Goal: Find specific page/section: Find specific page/section

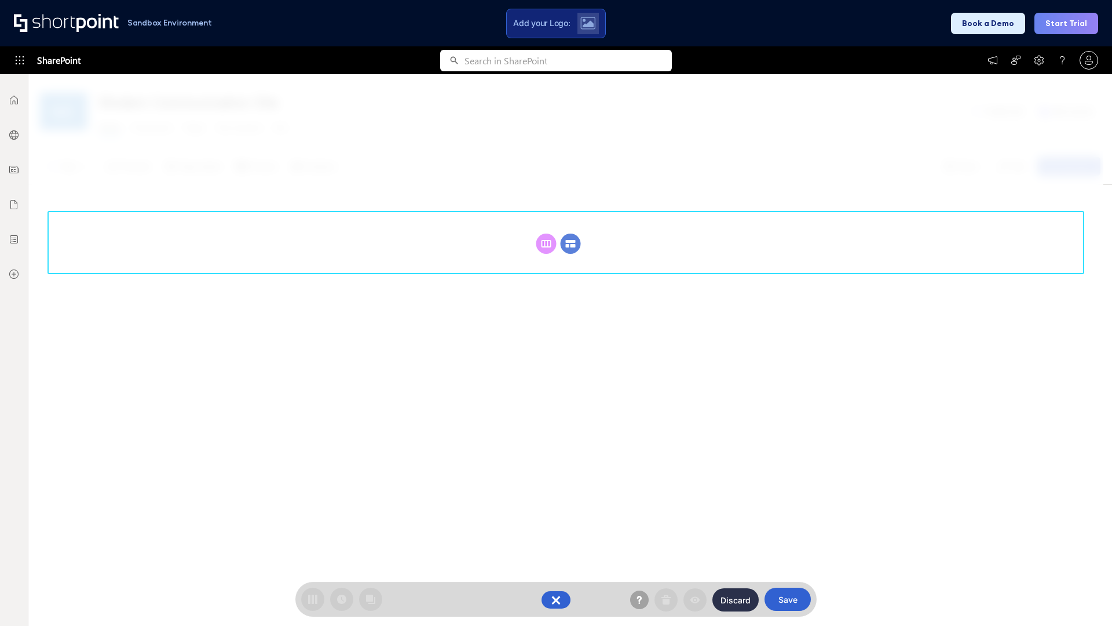
click at [571, 243] on circle at bounding box center [571, 243] width 20 height 20
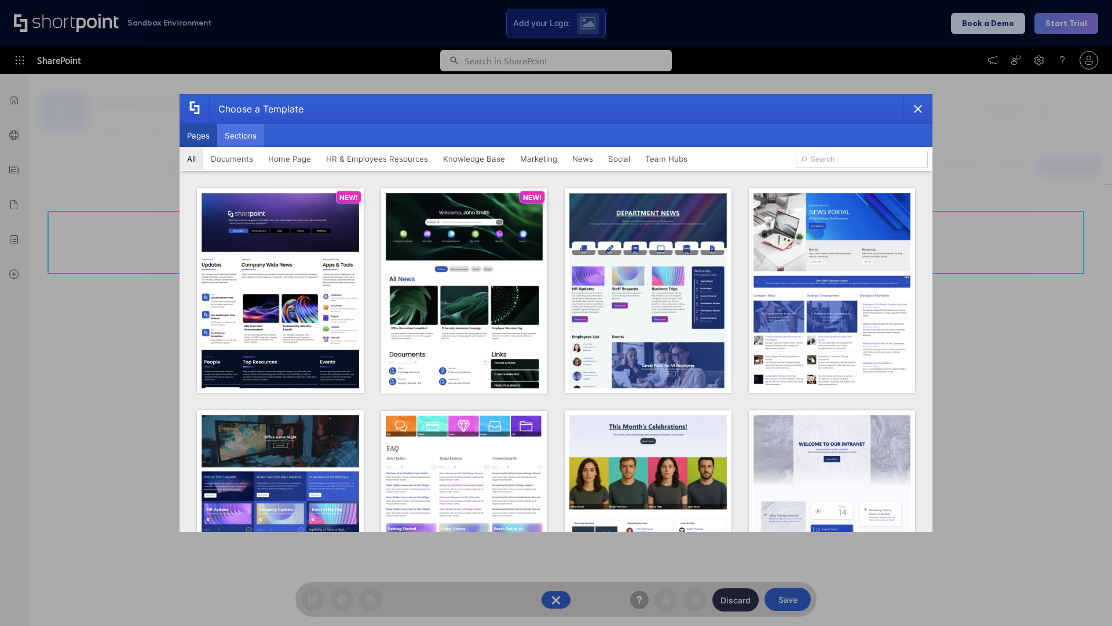
click at [240, 136] on button "Sections" at bounding box center [240, 135] width 47 height 23
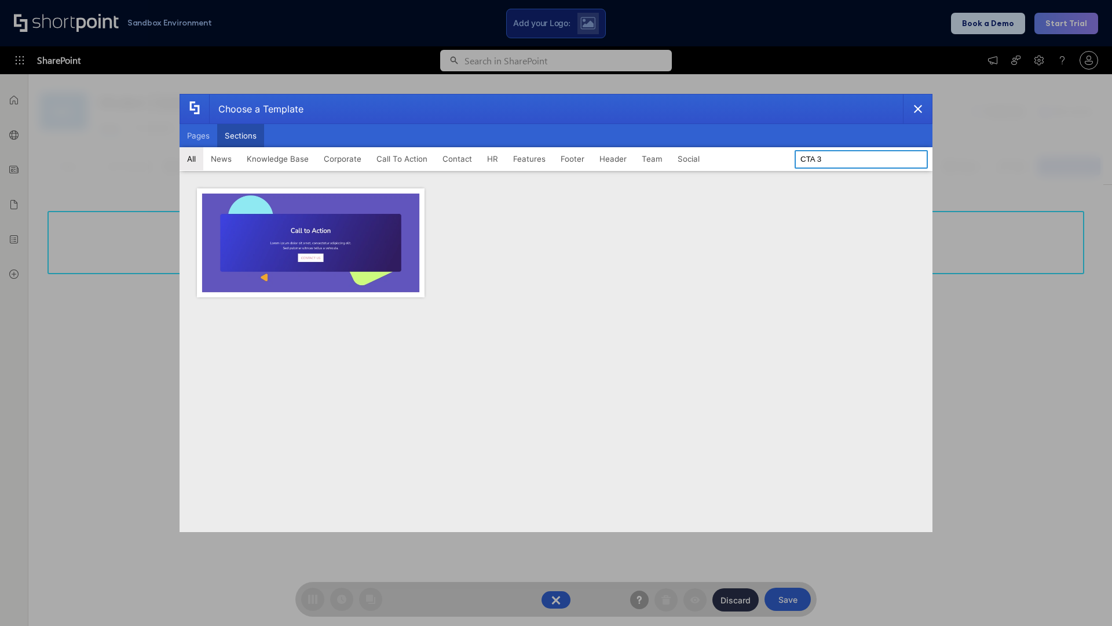
type input "CTA 3"
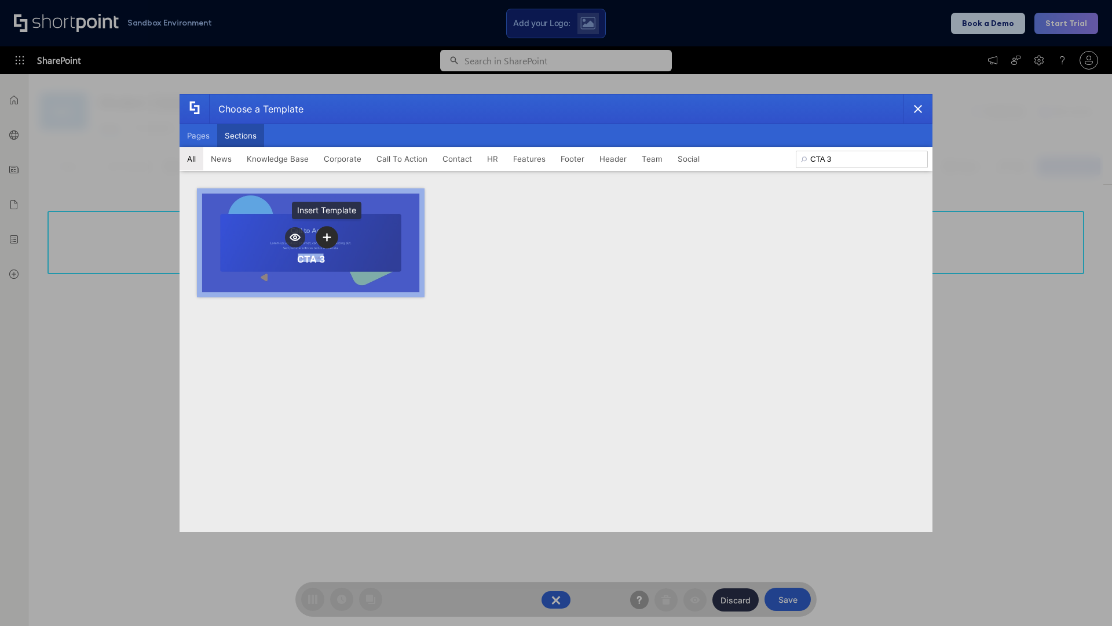
click at [327, 237] on icon "template selector" at bounding box center [327, 237] width 8 height 8
